Goal: Information Seeking & Learning: Learn about a topic

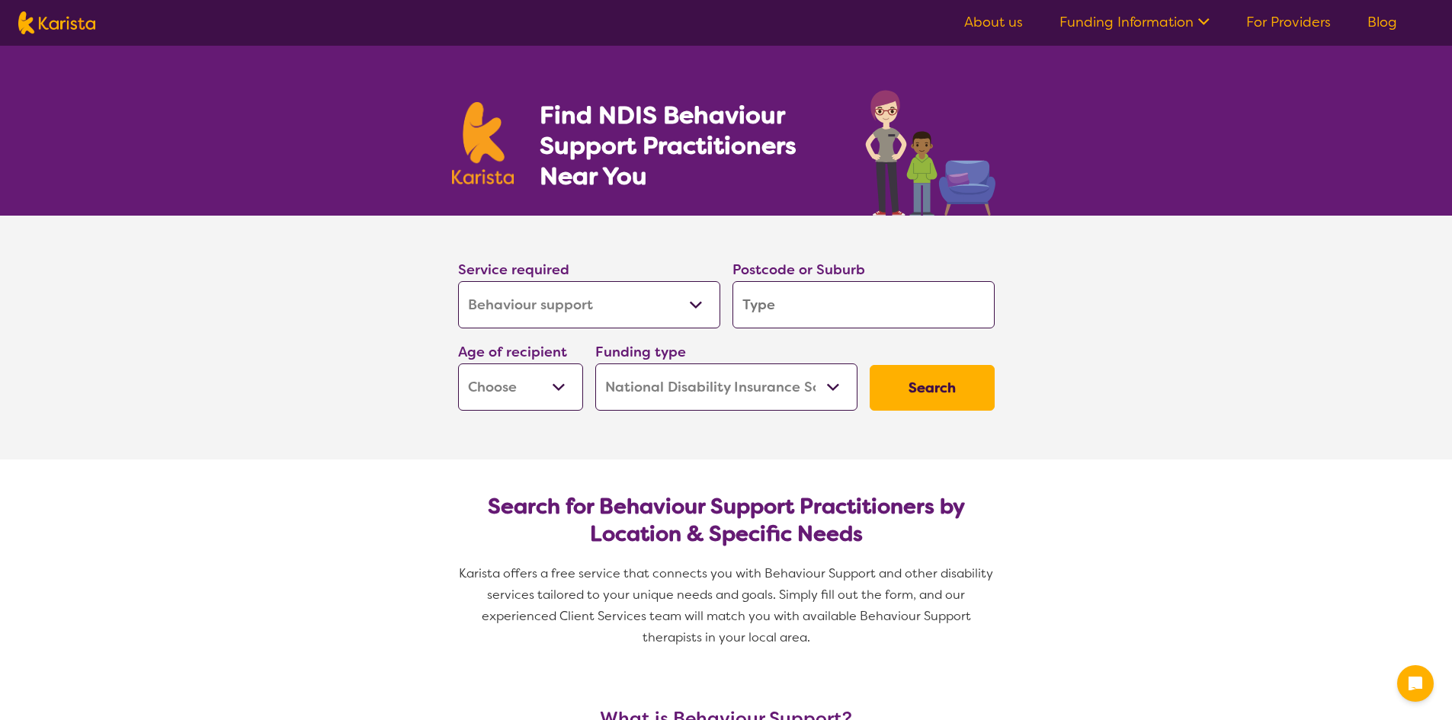
select select "Behaviour support"
select select "NDIS"
select select "Behaviour support"
select select "NDIS"
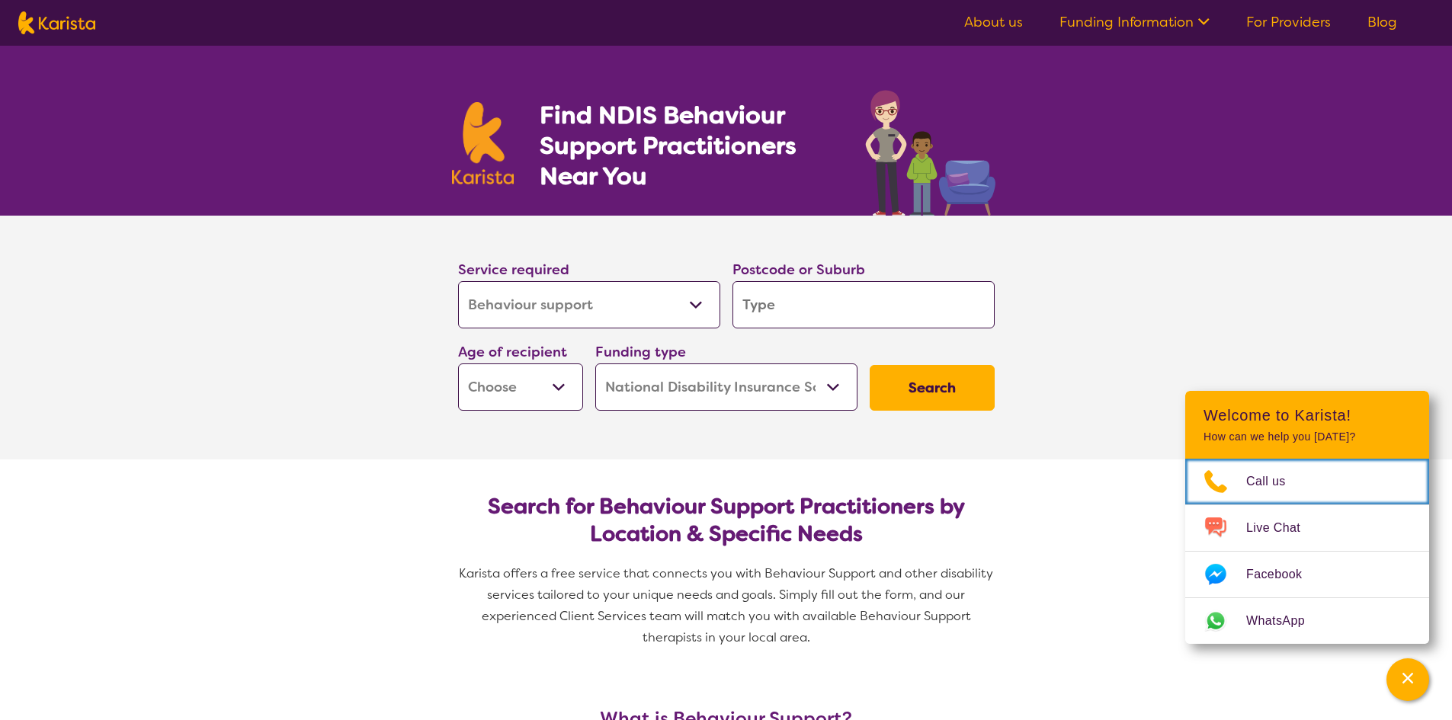
click at [795, 297] on input "search" at bounding box center [864, 304] width 262 height 47
click at [759, 310] on input "search" at bounding box center [864, 304] width 262 height 47
type input "6027"
click at [557, 393] on select "Early Childhood - 0 to 9 Child - 10 to 11 Adolescent - 12 to 17 Adult - 18 to 6…" at bounding box center [520, 387] width 125 height 47
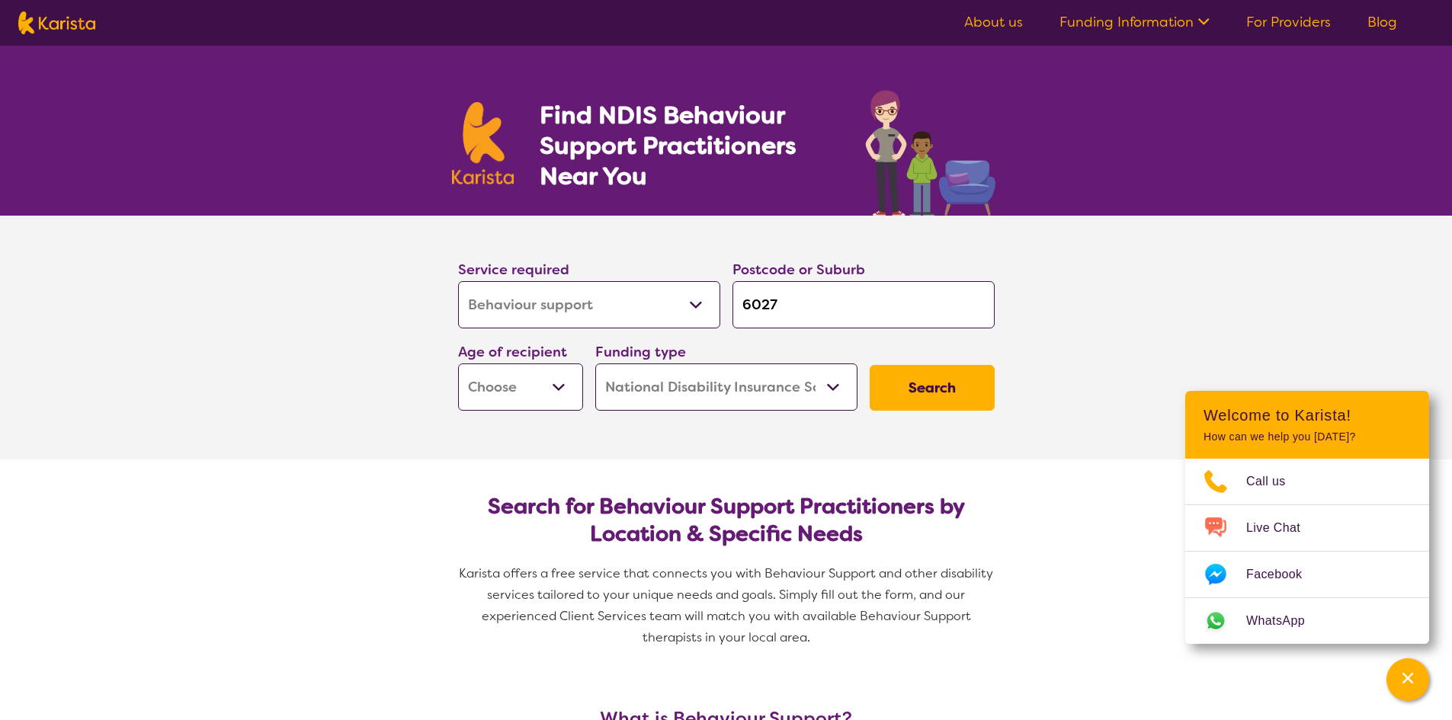
select select "AS"
click at [458, 364] on select "Early Childhood - 0 to 9 Child - 10 to 11 Adolescent - 12 to 17 Adult - 18 to 6…" at bounding box center [520, 387] width 125 height 47
select select "AS"
click at [830, 390] on select "Home Care Package (HCP) National Disability Insurance Scheme (NDIS) I don't know" at bounding box center [726, 387] width 262 height 47
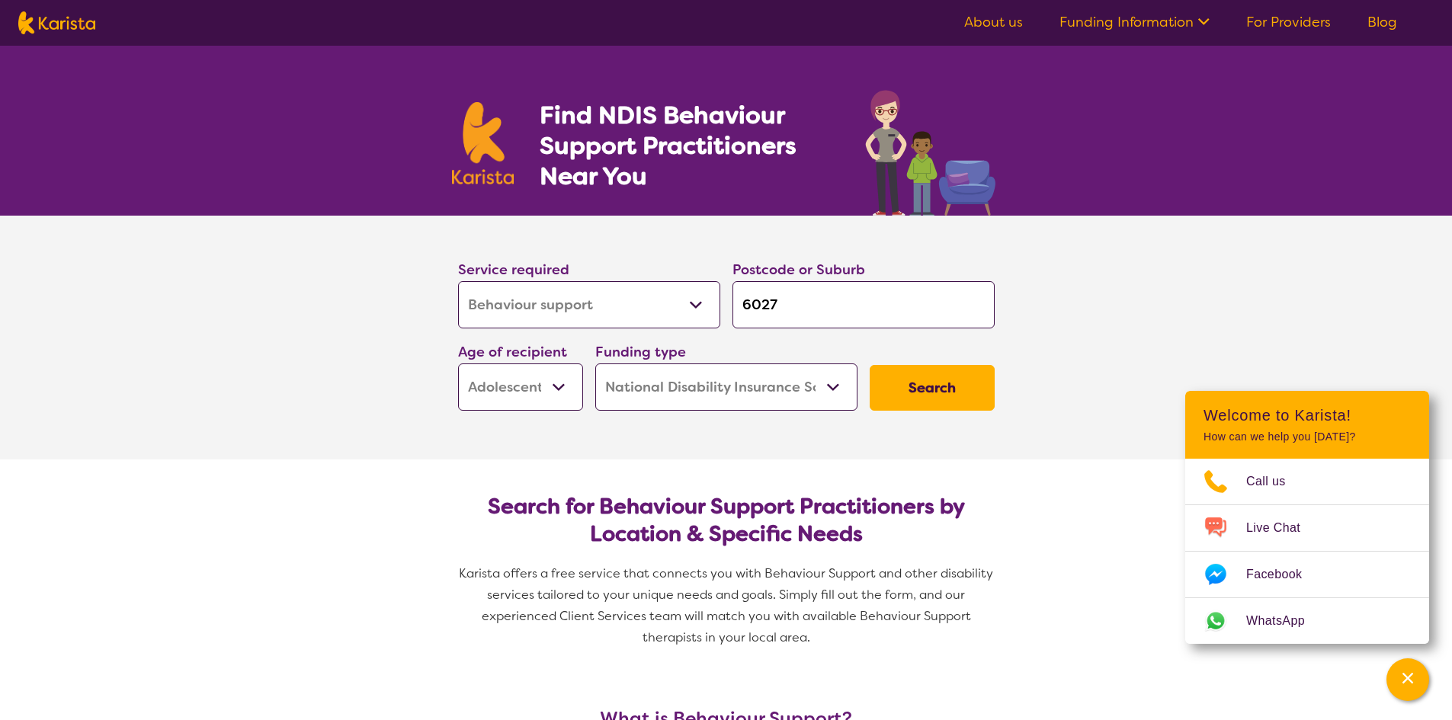
drag, startPoint x: 832, startPoint y: 380, endPoint x: 825, endPoint y: 384, distance: 7.8
click at [827, 381] on select "Home Care Package (HCP) National Disability Insurance Scheme (NDIS) I don't know" at bounding box center [726, 387] width 262 height 47
select select "i-don-t-know"
click at [595, 364] on select "Home Care Package (HCP) National Disability Insurance Scheme (NDIS) I don't know" at bounding box center [726, 387] width 262 height 47
select select "i-don-t-know"
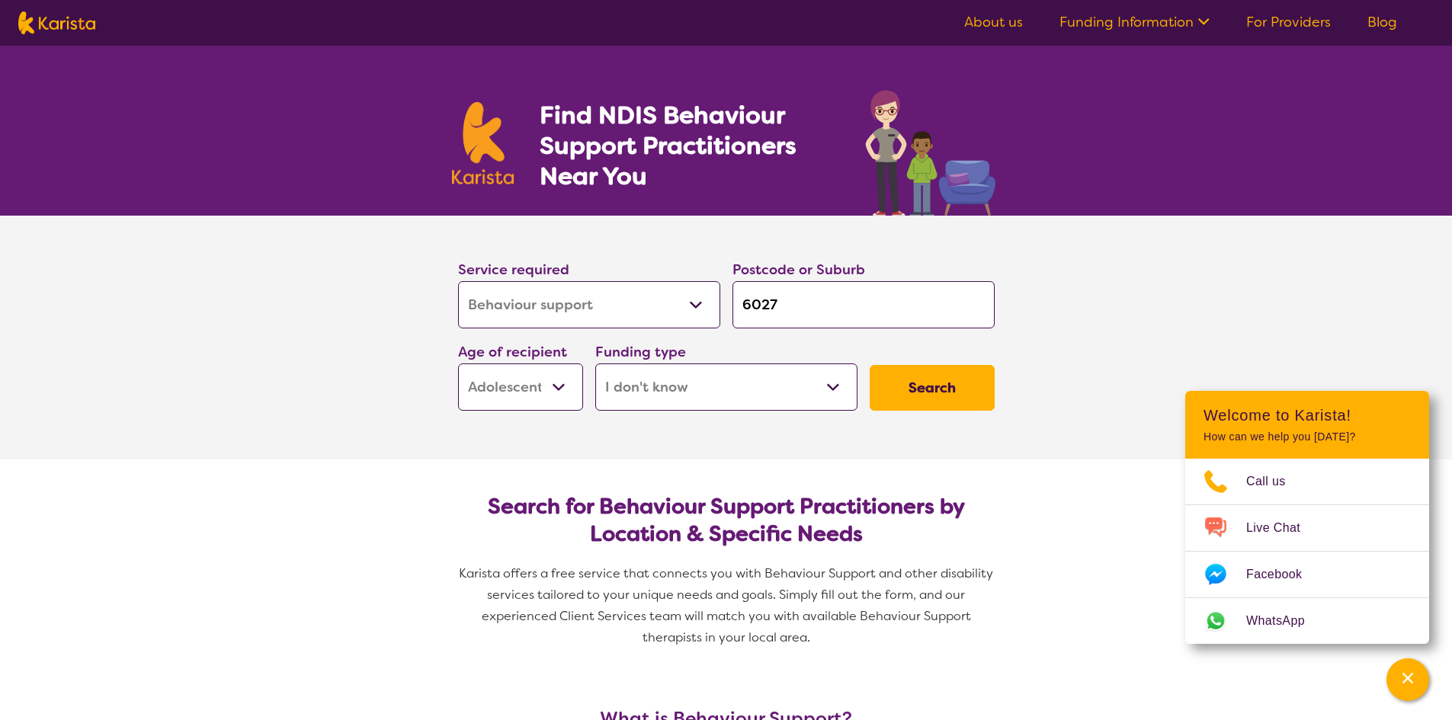
click at [941, 381] on button "Search" at bounding box center [932, 388] width 125 height 46
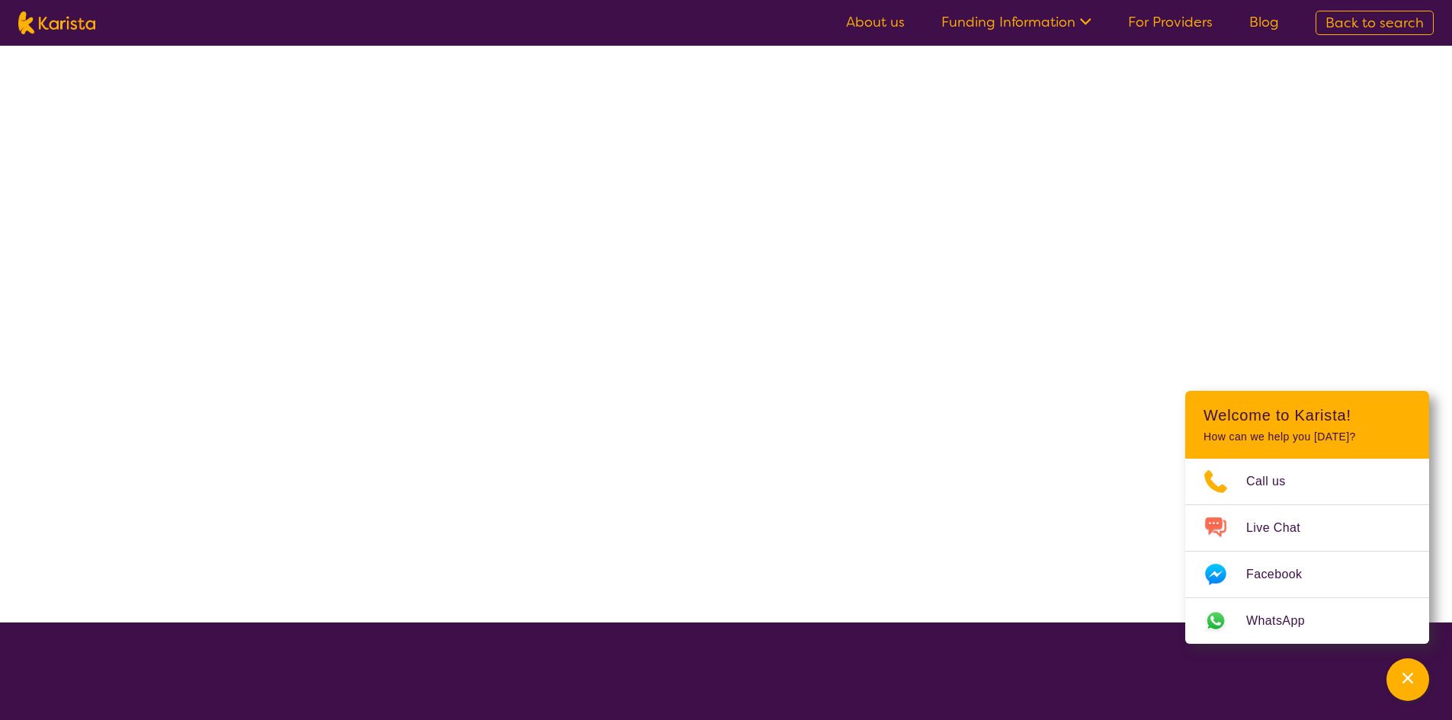
select select "Behaviour support"
select select "AS"
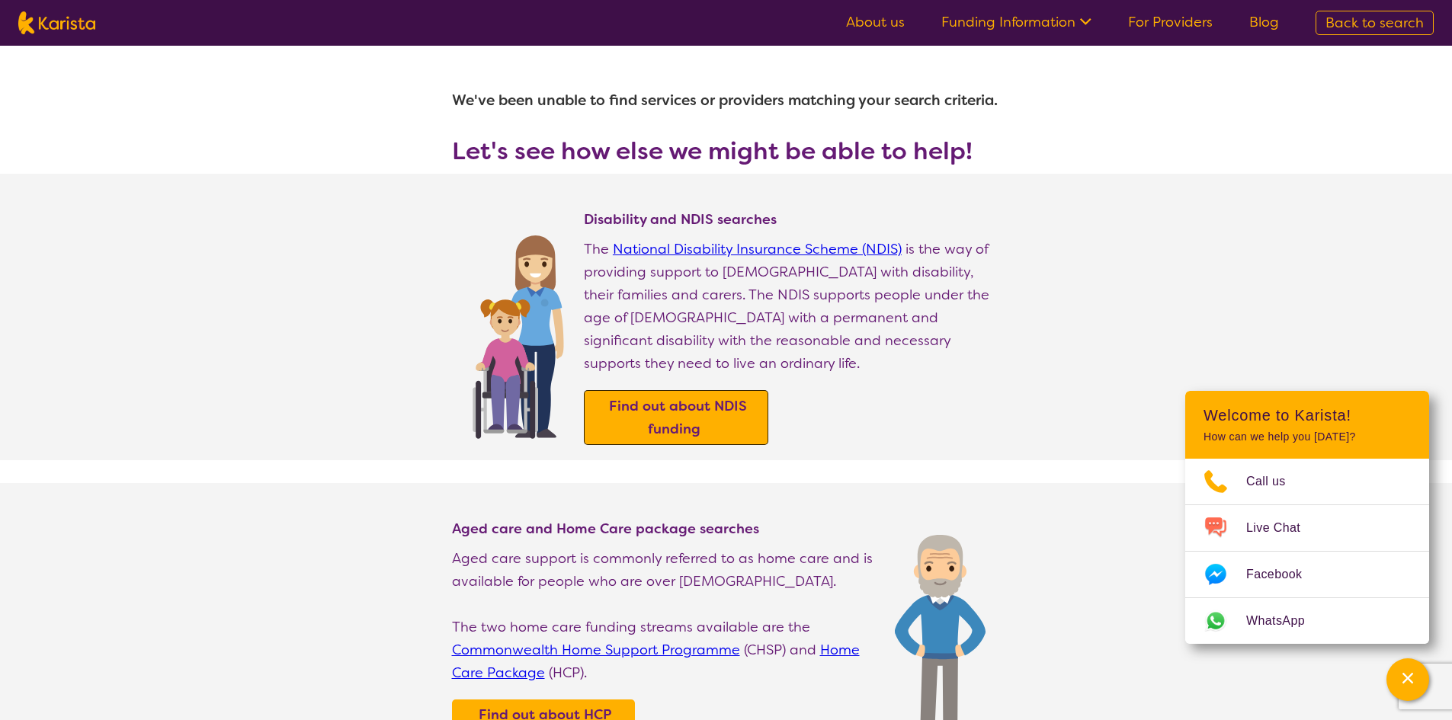
click at [646, 397] on b "Find out about NDIS funding" at bounding box center [678, 417] width 138 height 41
